Goal: Check status: Check status

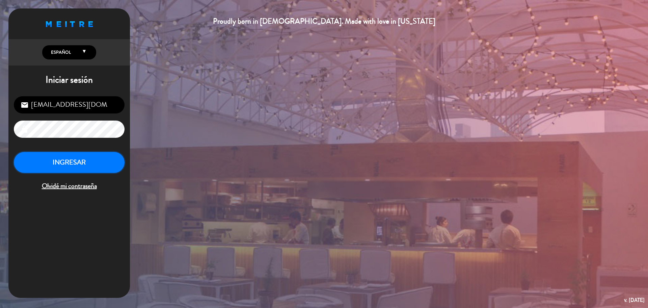
click at [65, 168] on button "INGRESAR" at bounding box center [69, 162] width 111 height 21
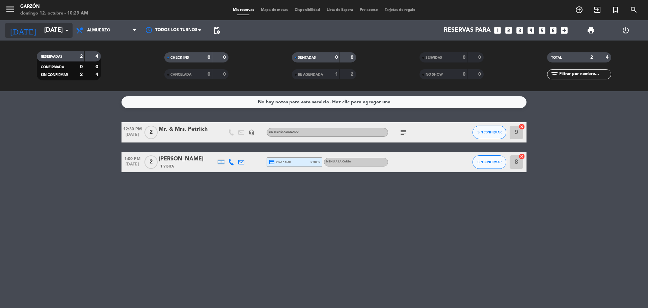
click at [64, 33] on icon "arrow_drop_down" at bounding box center [67, 30] width 8 height 8
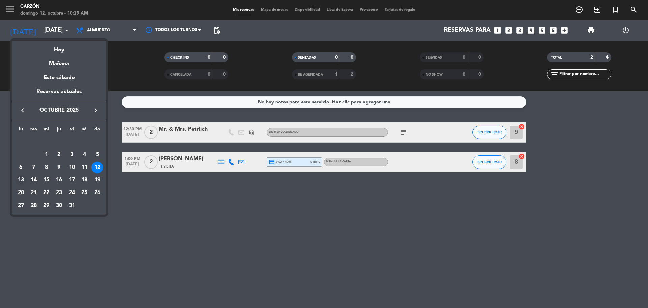
click at [22, 180] on div "13" at bounding box center [20, 179] width 11 height 11
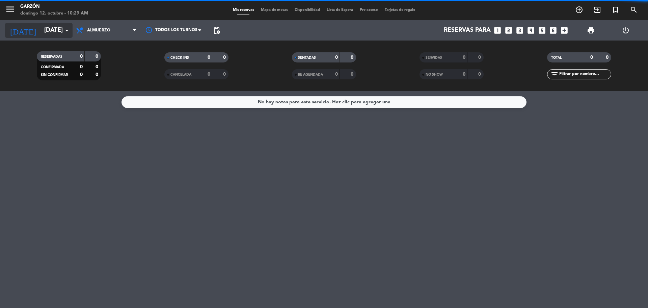
click at [56, 27] on input "[DATE]" at bounding box center [80, 30] width 78 height 13
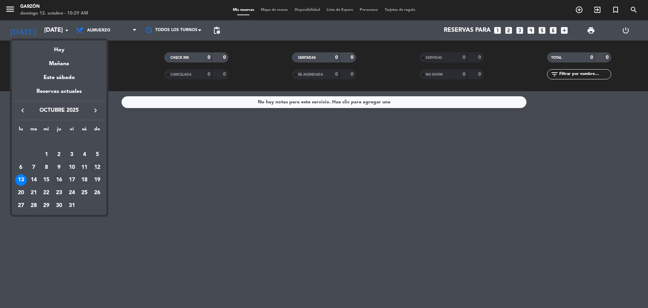
click at [60, 181] on div "16" at bounding box center [58, 179] width 11 height 11
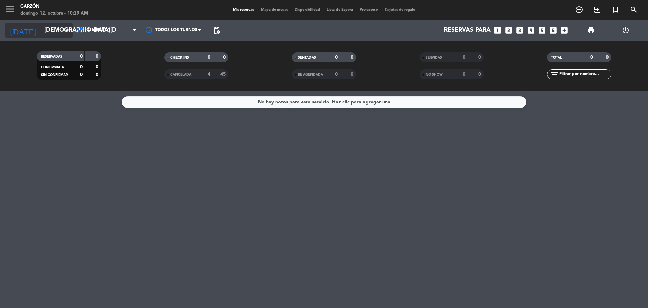
click at [55, 34] on input "[DEMOGRAPHIC_DATA][DATE]" at bounding box center [80, 30] width 78 height 13
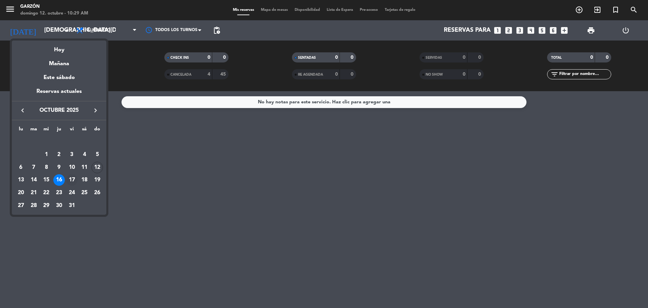
click at [69, 181] on div "17" at bounding box center [71, 179] width 11 height 11
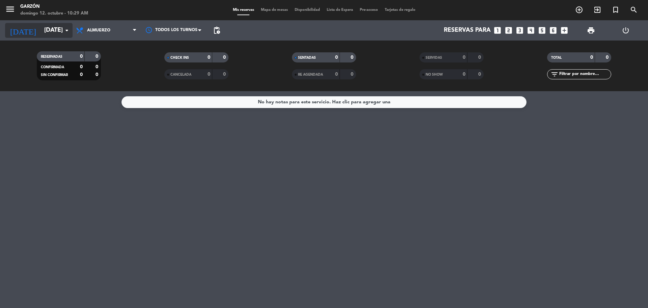
click at [45, 31] on input "[DATE]" at bounding box center [80, 30] width 78 height 13
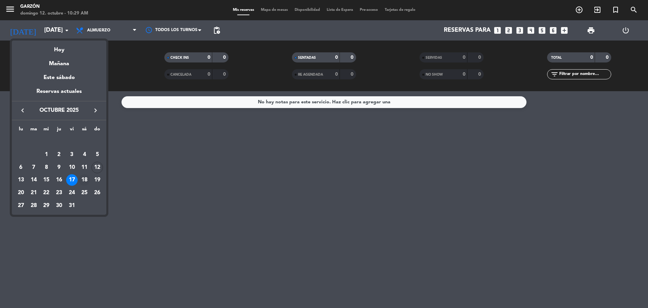
click at [81, 179] on div "18" at bounding box center [84, 179] width 11 height 11
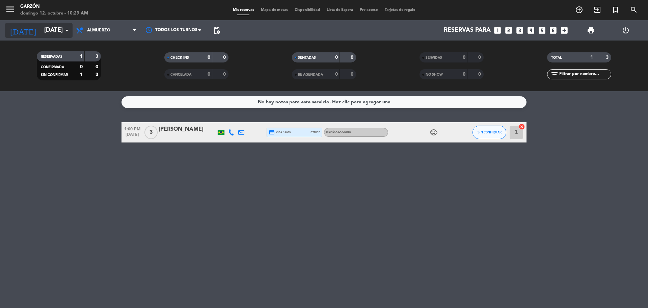
click at [49, 30] on input "[DATE]" at bounding box center [80, 30] width 78 height 13
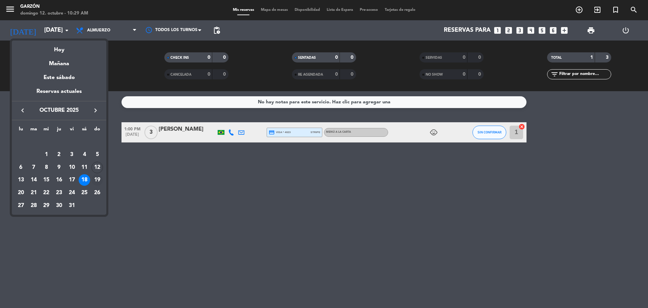
click at [96, 176] on div "19" at bounding box center [96, 179] width 11 height 11
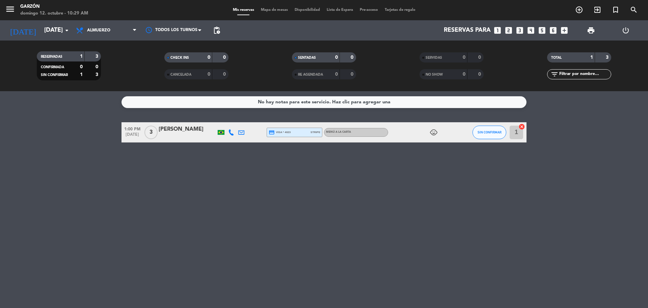
type input "[DATE]"
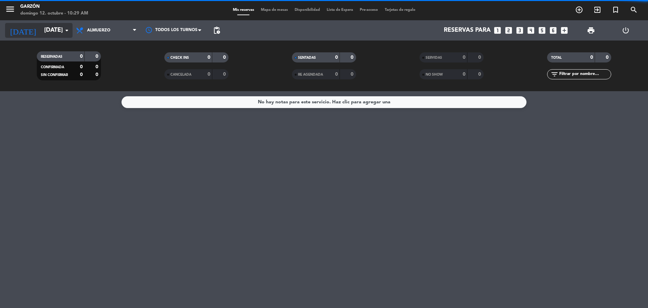
click at [41, 30] on input "[DATE]" at bounding box center [80, 30] width 78 height 13
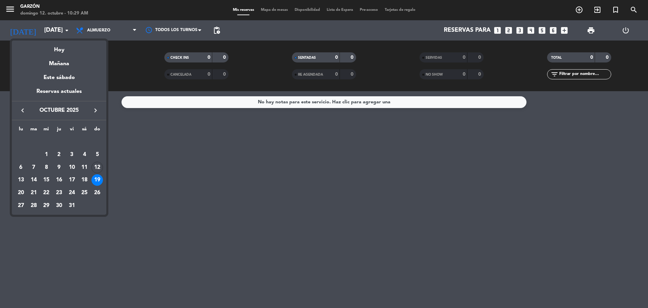
click at [35, 30] on div at bounding box center [324, 154] width 648 height 308
